Goal: Information Seeking & Learning: Understand process/instructions

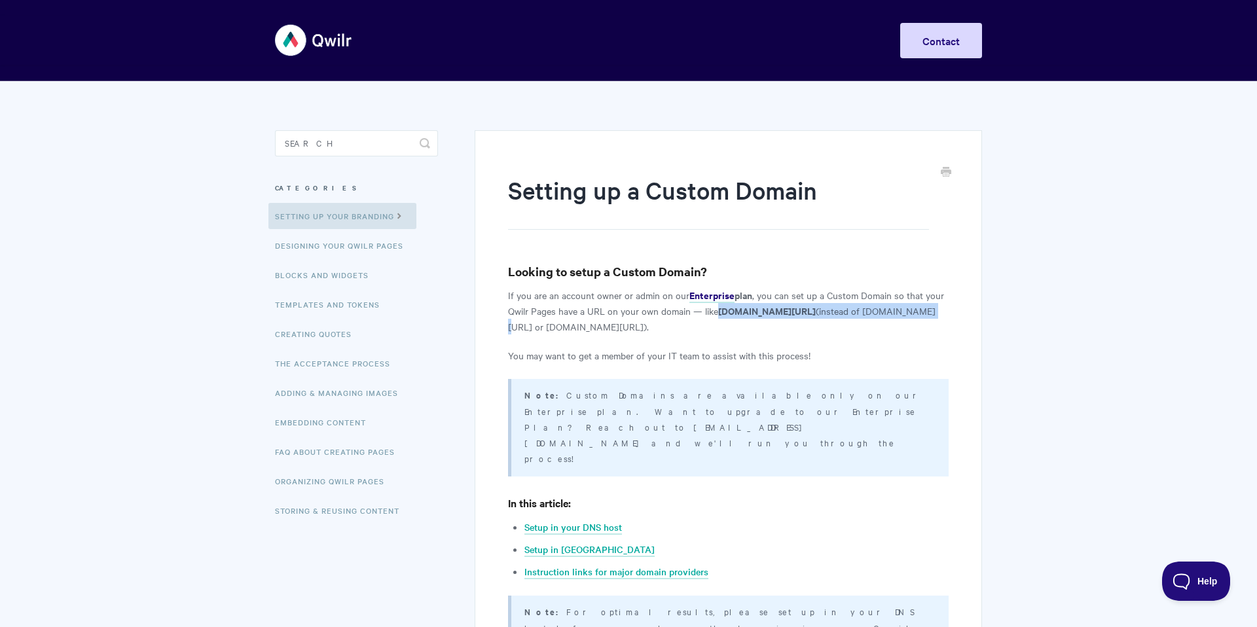
drag, startPoint x: 719, startPoint y: 313, endPoint x: 925, endPoint y: 313, distance: 206.8
click at [925, 313] on p "If you are an account owner or admin on our Enterprise plan , you can set up a …" at bounding box center [728, 310] width 440 height 47
copy p "[DOMAIN_NAME][URL] (instead of [DOMAIN_NAME][URL]"
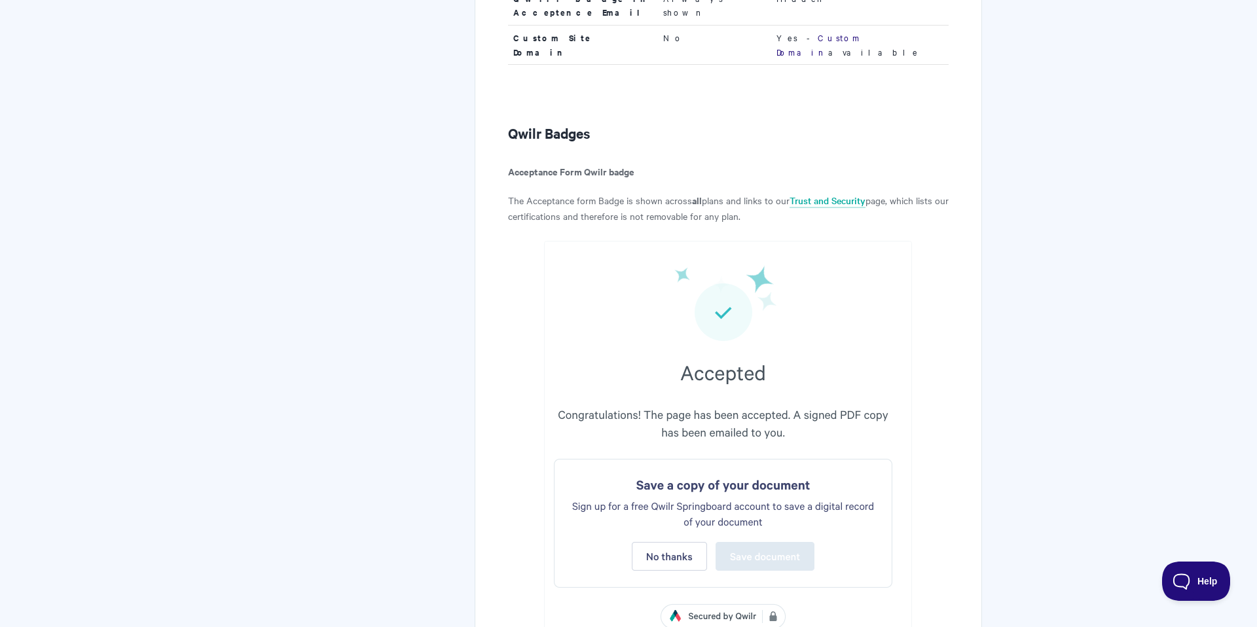
scroll to position [949, 0]
